Goal: Transaction & Acquisition: Obtain resource

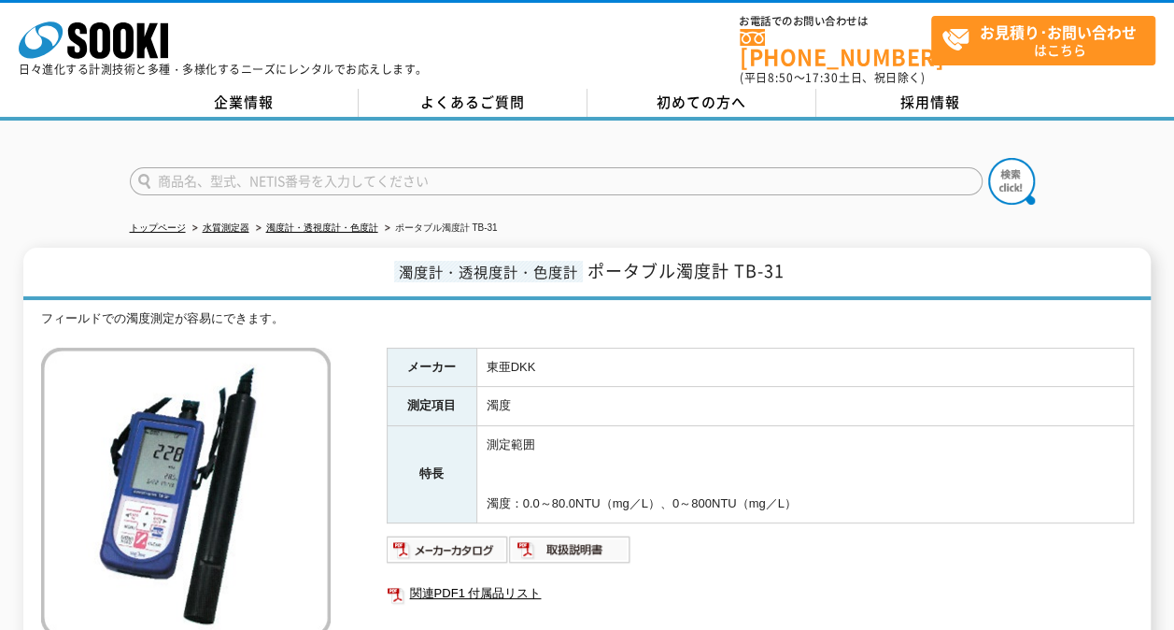
click at [715, 426] on td "測定範囲 濁度：0.0～80.0NTU（mg／L）、0～800NTU（mg／L）" at bounding box center [804, 474] width 657 height 97
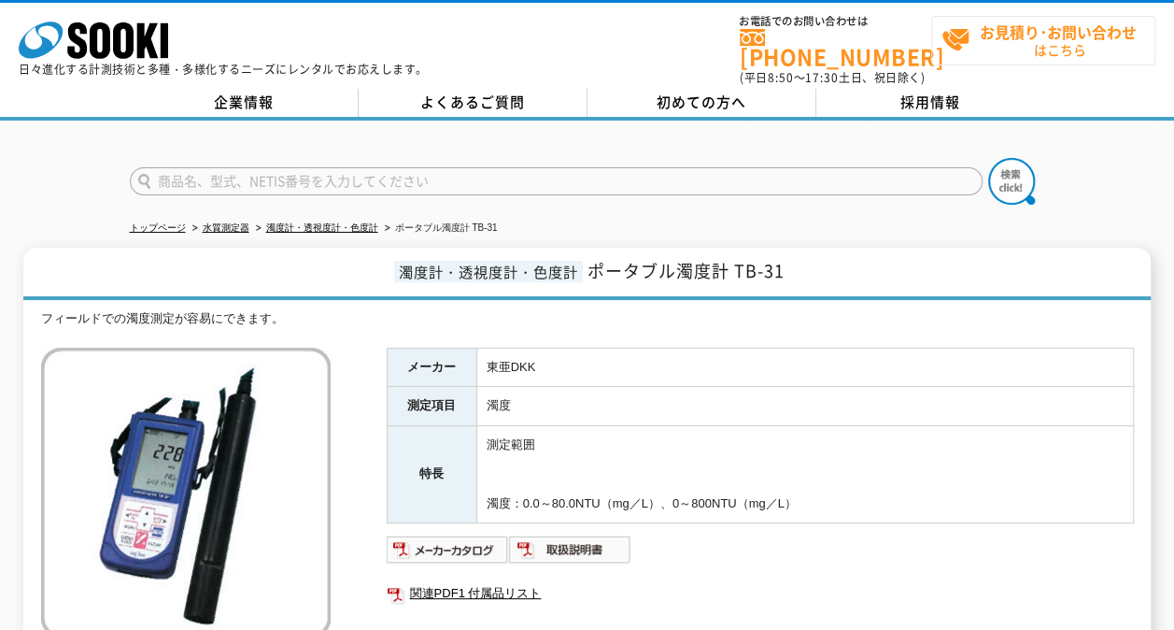
click at [1027, 43] on span "お見積り･お問い合わせ はこちら" at bounding box center [1048, 40] width 213 height 47
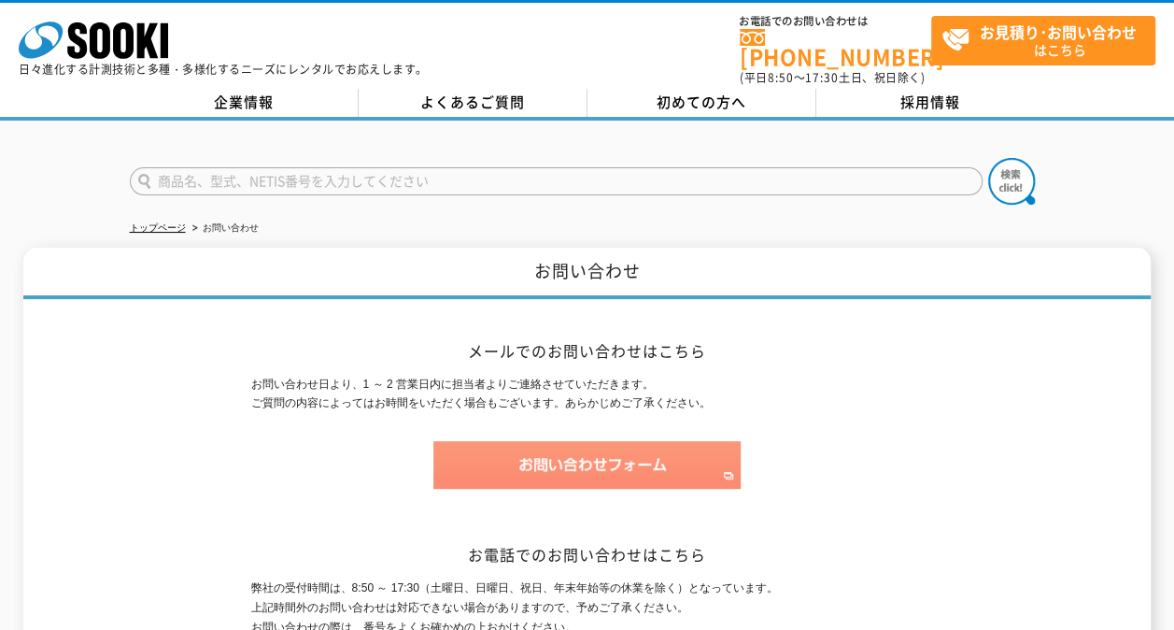
click at [676, 443] on img at bounding box center [586, 465] width 307 height 48
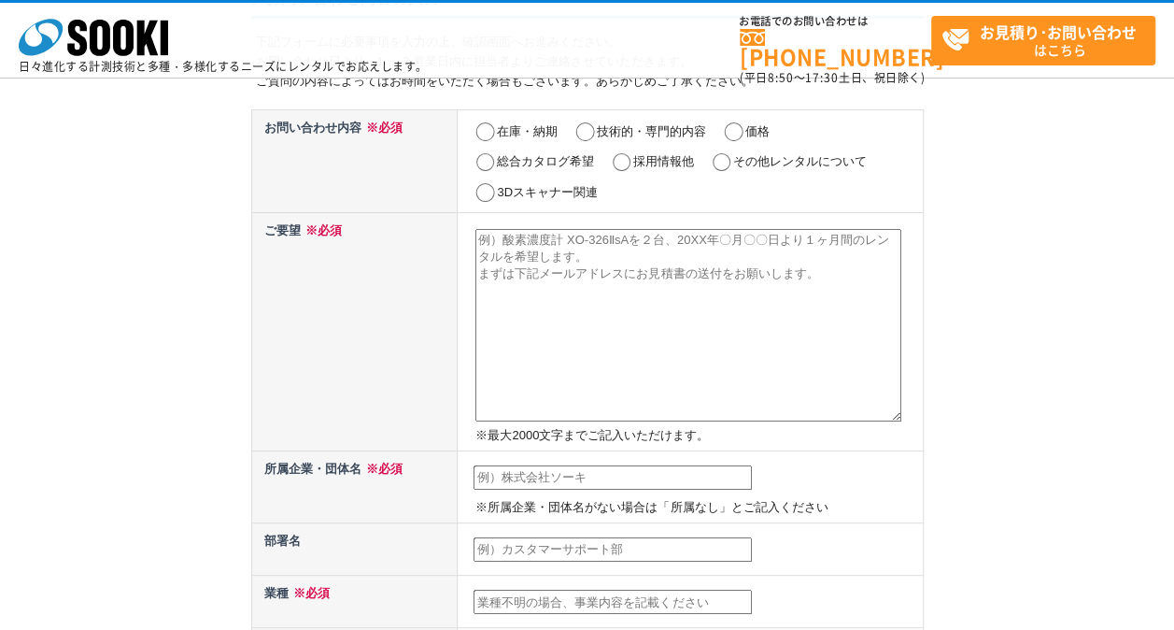
scroll to position [124, 0]
click at [304, 375] on th "ご要望 ※必須" at bounding box center [354, 332] width 206 height 237
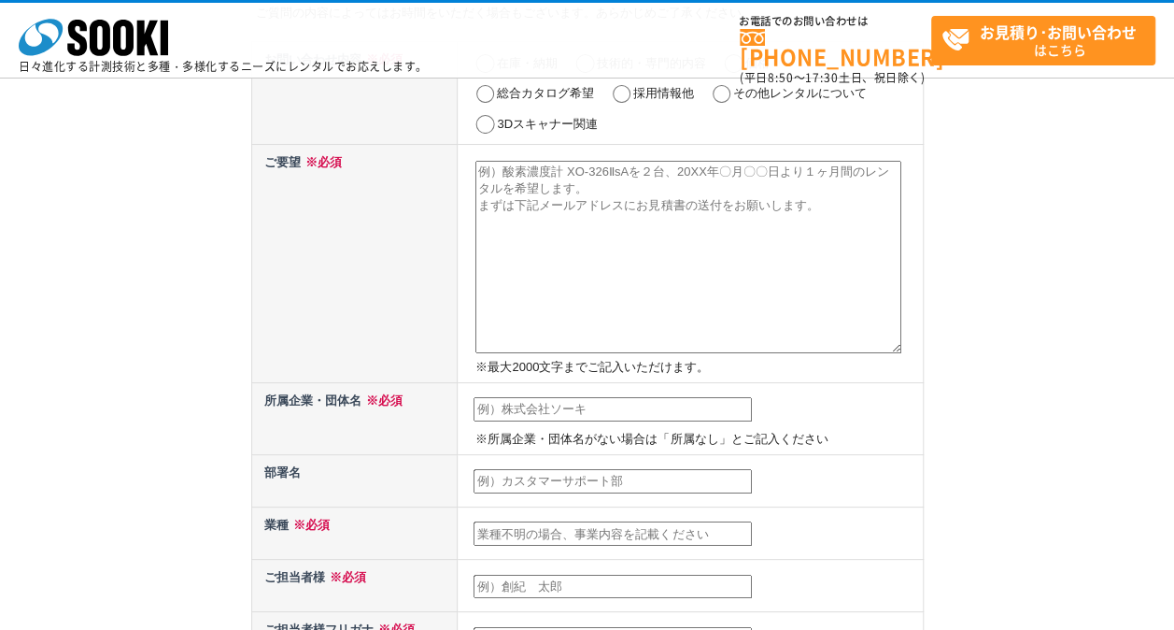
scroll to position [435, 0]
